Goal: Task Accomplishment & Management: Manage account settings

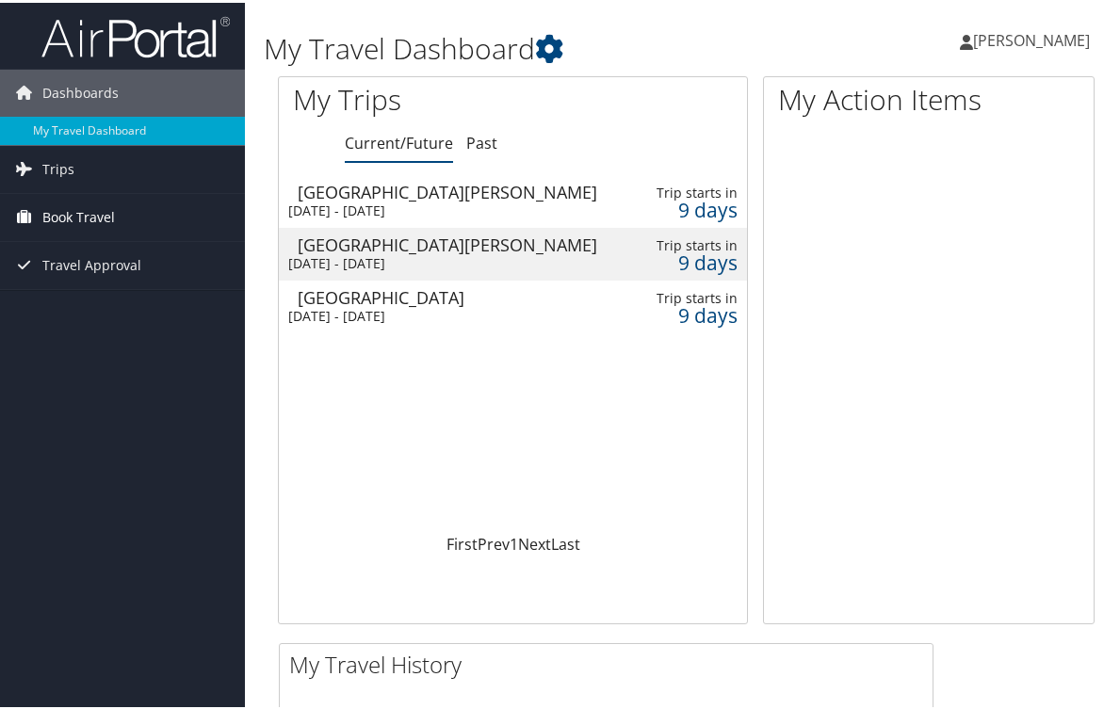
click at [40, 222] on link "Book Travel" at bounding box center [122, 214] width 245 height 47
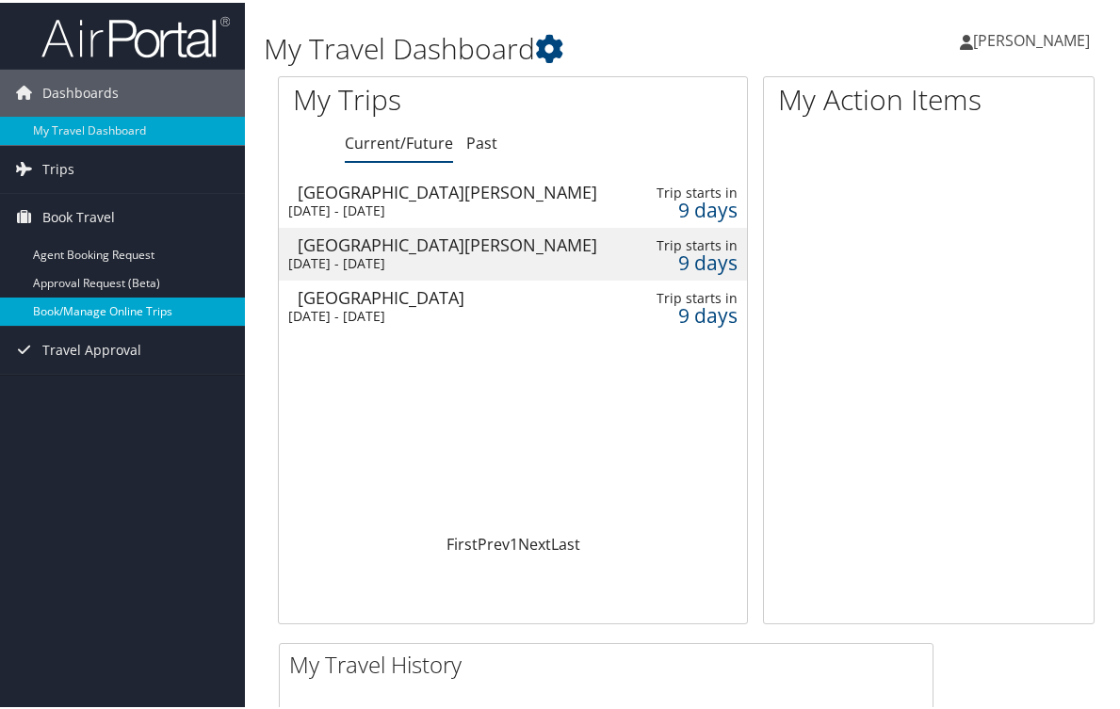
click at [57, 313] on link "Book/Manage Online Trips" at bounding box center [122, 309] width 245 height 28
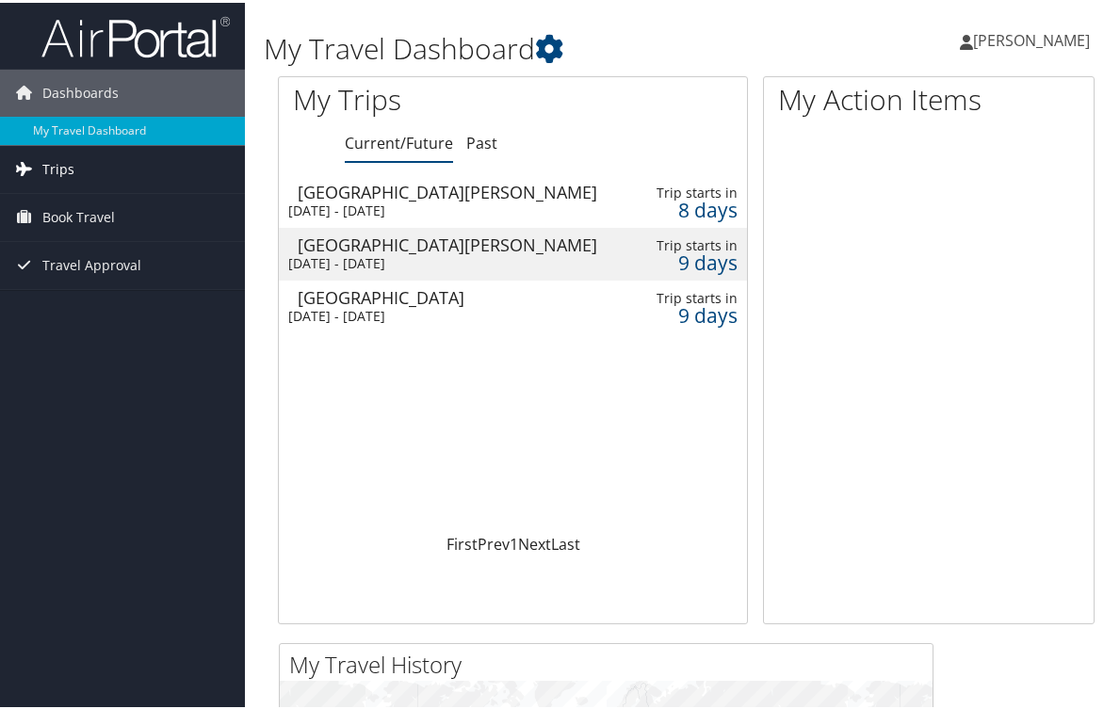
click at [65, 171] on span "Trips" at bounding box center [58, 166] width 32 height 47
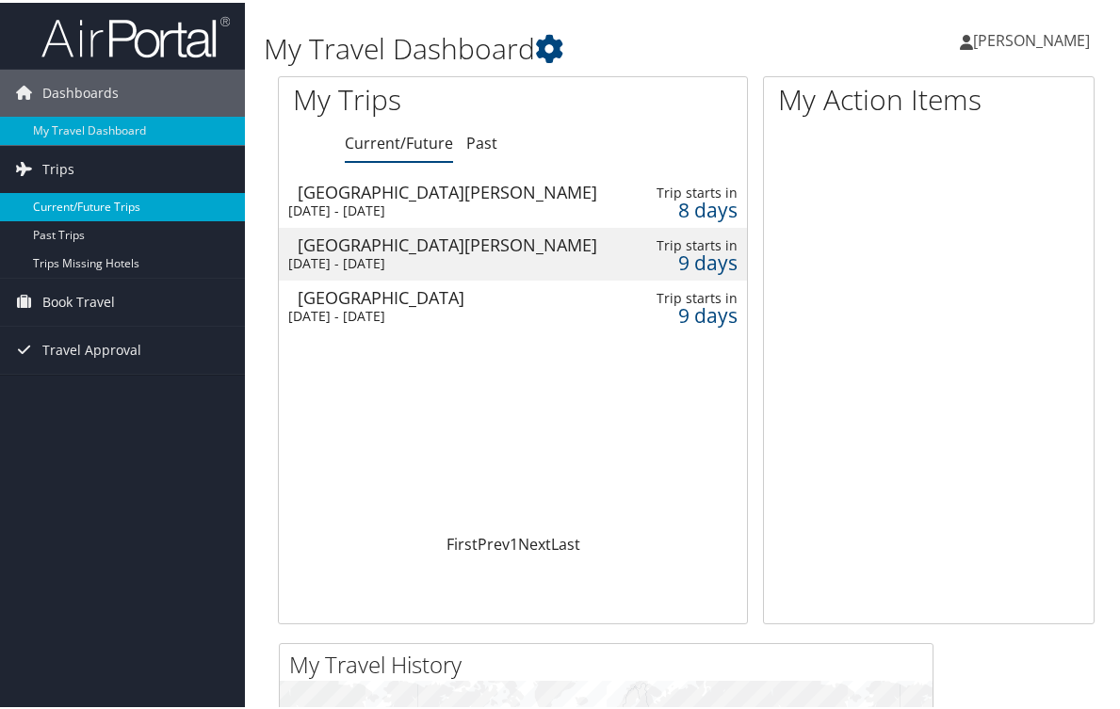
click at [78, 204] on link "Current/Future Trips" at bounding box center [122, 204] width 245 height 28
